Goal: Find specific page/section: Find specific page/section

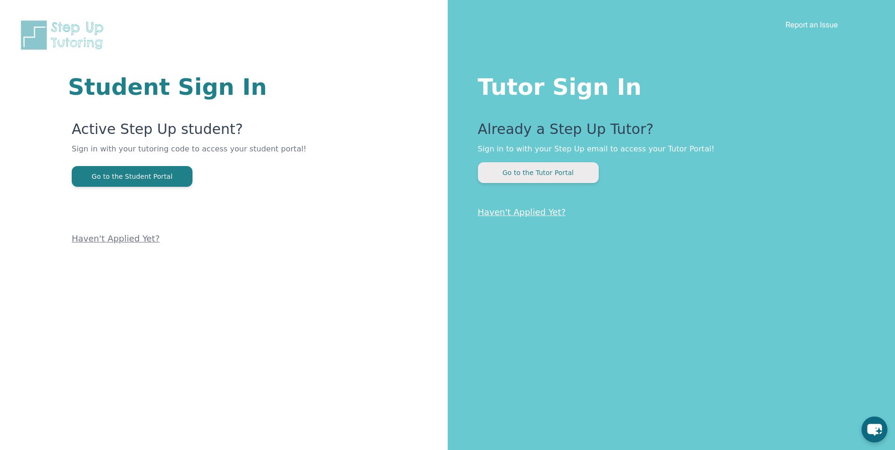
click at [530, 171] on button "Go to the Tutor Portal" at bounding box center [538, 172] width 121 height 21
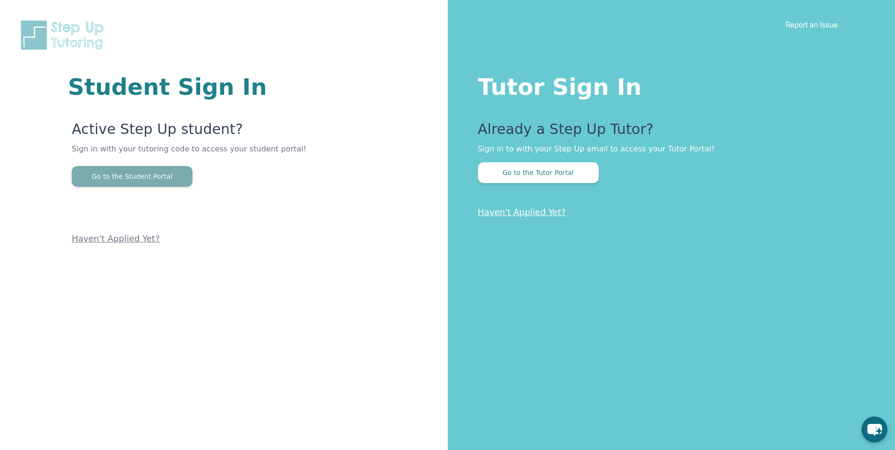
click at [154, 175] on button "Go to the Student Portal" at bounding box center [132, 176] width 121 height 21
